Goal: Task Accomplishment & Management: Use online tool/utility

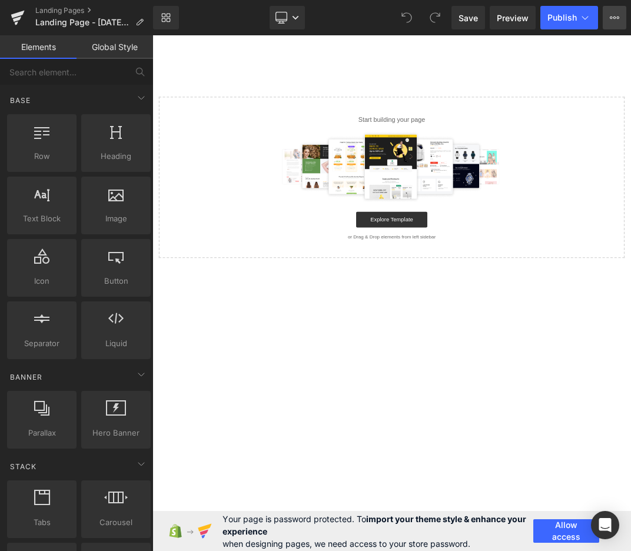
click at [622, 20] on button "View Live Page View with current Template Save Template to Library Schedule Pub…" at bounding box center [615, 18] width 24 height 24
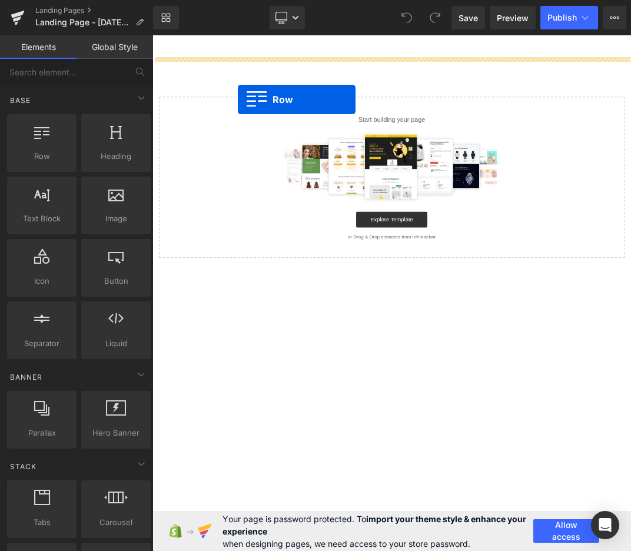
drag, startPoint x: 201, startPoint y: 182, endPoint x: 280, endPoint y: 131, distance: 93.9
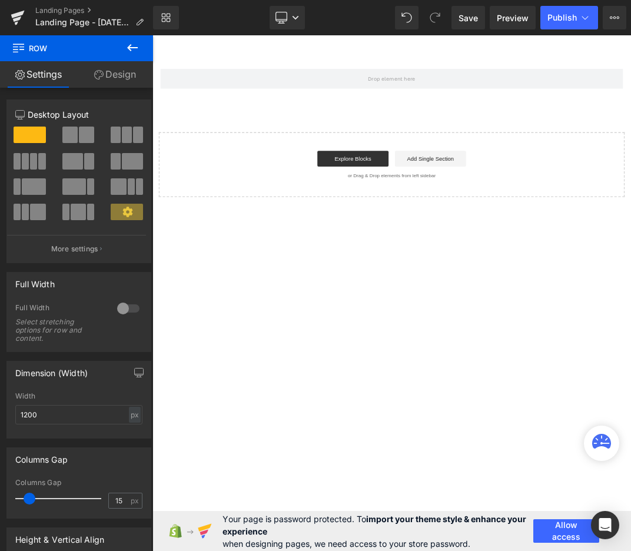
click at [135, 51] on icon at bounding box center [132, 48] width 14 height 14
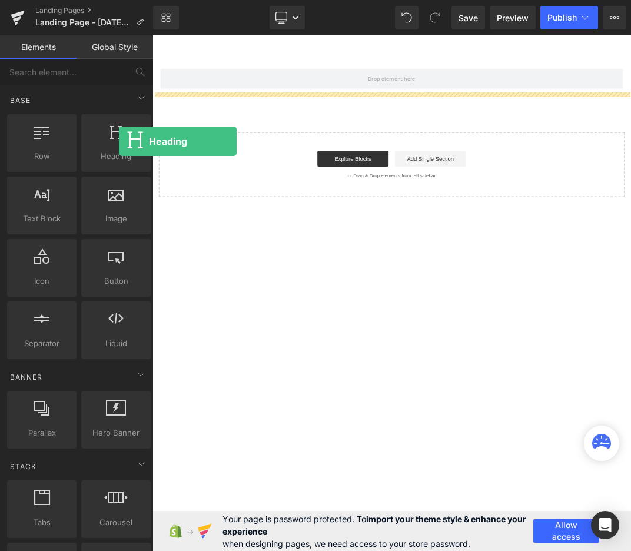
drag, startPoint x: 271, startPoint y: 177, endPoint x: 367, endPoint y: 163, distance: 96.3
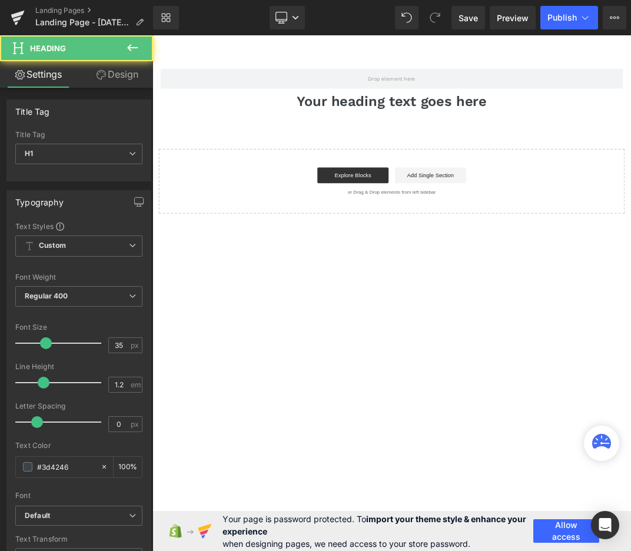
click at [131, 42] on icon at bounding box center [132, 48] width 14 height 14
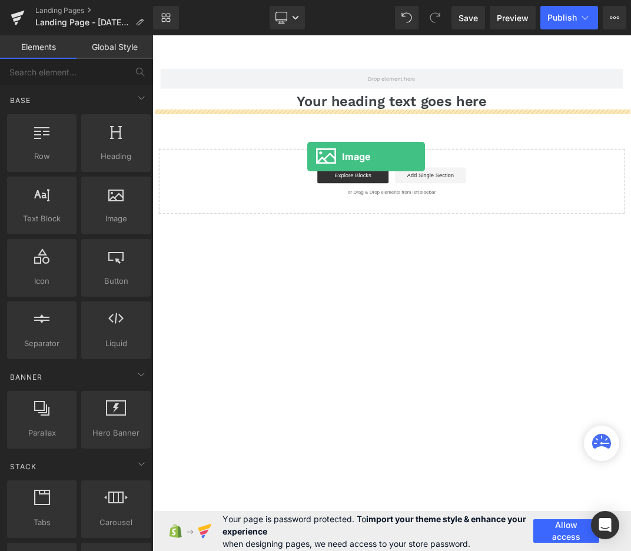
drag, startPoint x: 274, startPoint y: 255, endPoint x: 383, endPoint y: 216, distance: 115.6
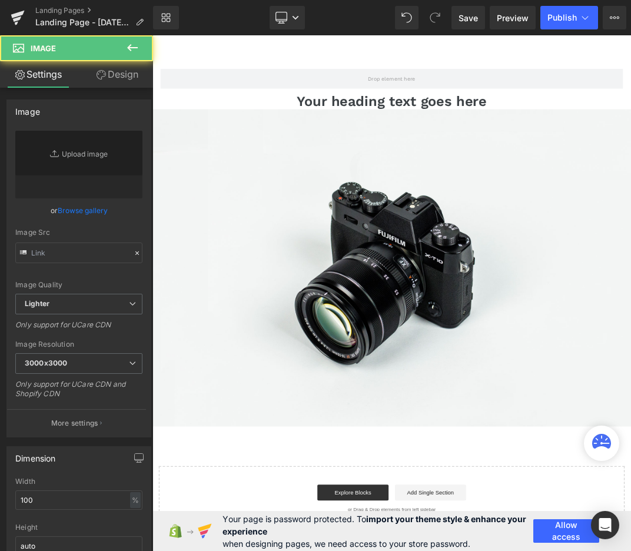
type input "//assets.gemcommerce.xyz/v6/editor/images/parallax.jpg"
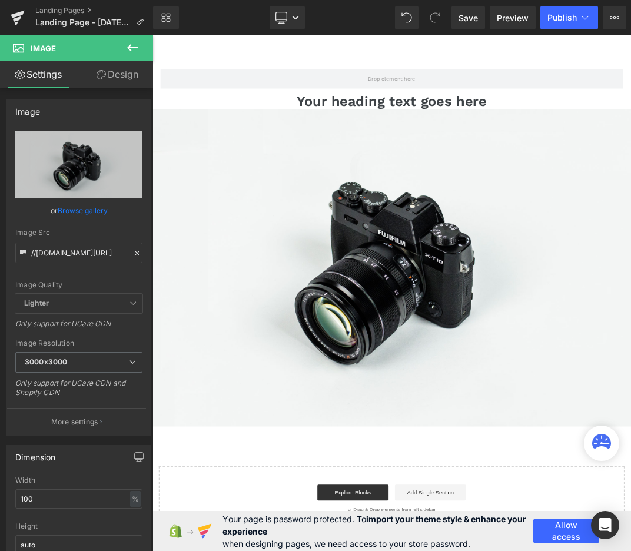
click at [134, 56] on button at bounding box center [132, 48] width 41 height 26
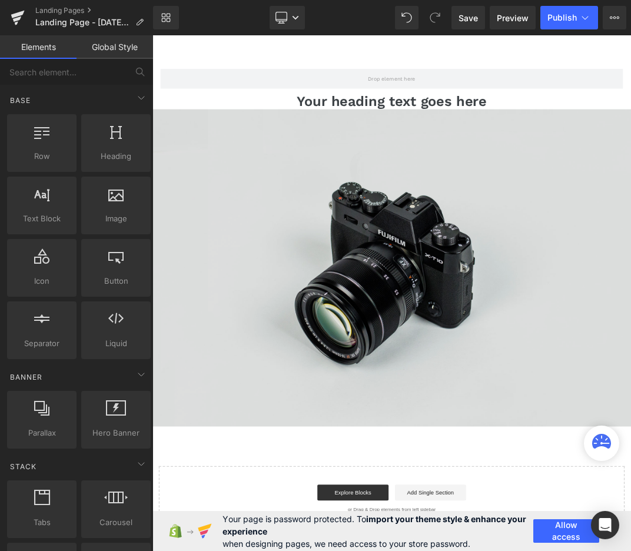
drag, startPoint x: 261, startPoint y: 241, endPoint x: 483, endPoint y: 229, distance: 222.2
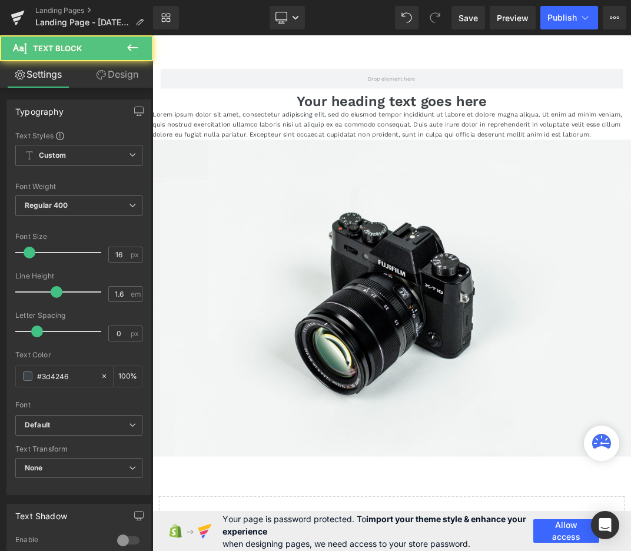
click at [128, 45] on icon at bounding box center [132, 48] width 14 height 14
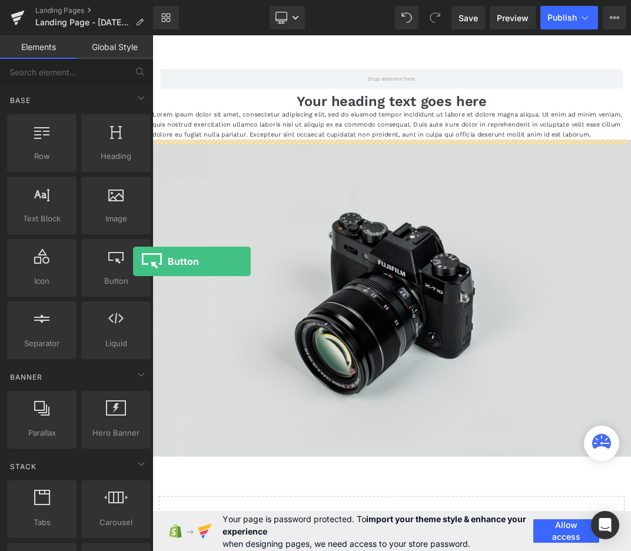
drag, startPoint x: 275, startPoint y: 303, endPoint x: 361, endPoint y: 203, distance: 131.1
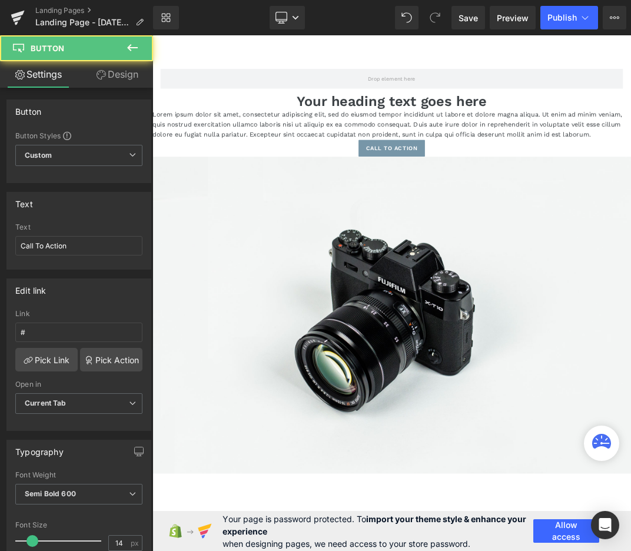
click at [138, 42] on icon at bounding box center [132, 48] width 14 height 14
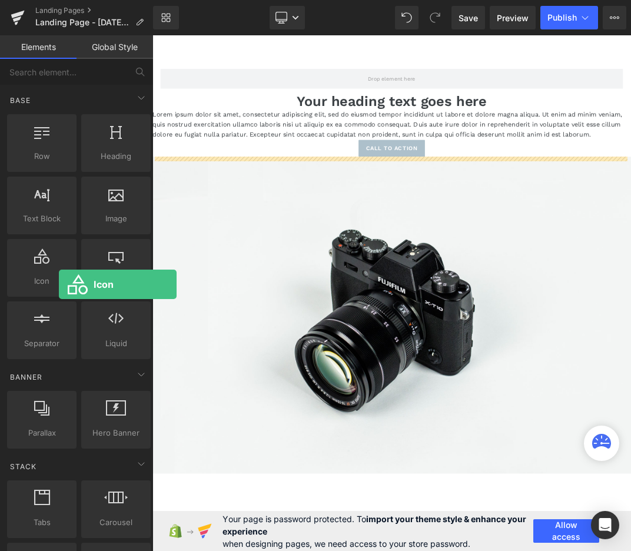
drag, startPoint x: 211, startPoint y: 320, endPoint x: 530, endPoint y: 190, distance: 343.8
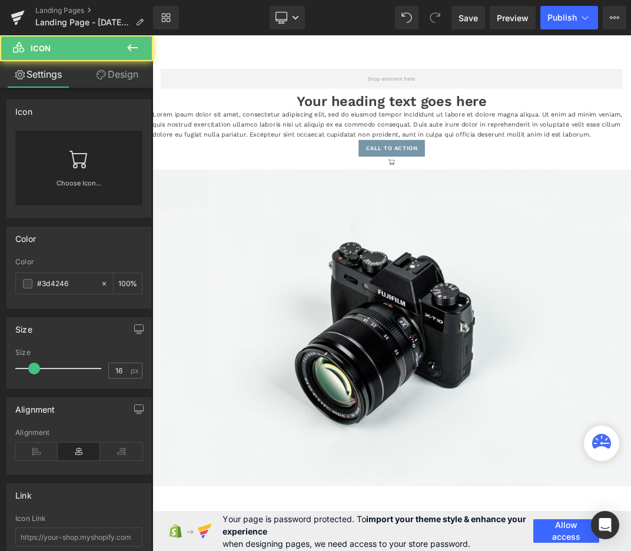
drag, startPoint x: 4, startPoint y: 18, endPoint x: 138, endPoint y: 48, distance: 137.7
click at [138, 48] on icon at bounding box center [132, 48] width 14 height 14
